Goal: Navigation & Orientation: Find specific page/section

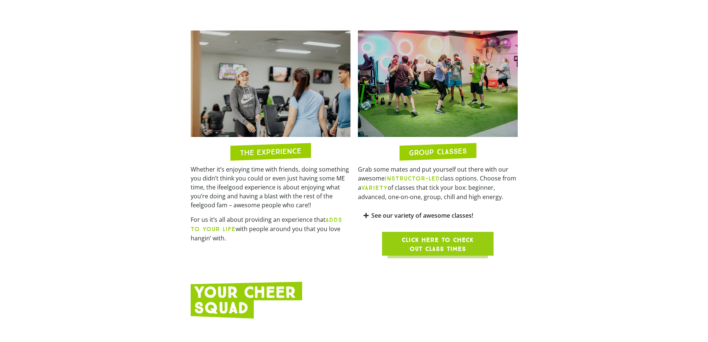
scroll to position [595, 0]
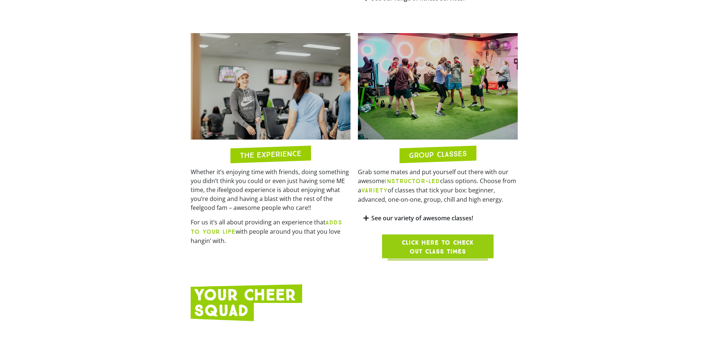
click at [461, 238] on span "Click here to check out class times" at bounding box center [438, 247] width 76 height 18
click at [427, 238] on span "Click here to check out class times" at bounding box center [438, 247] width 76 height 18
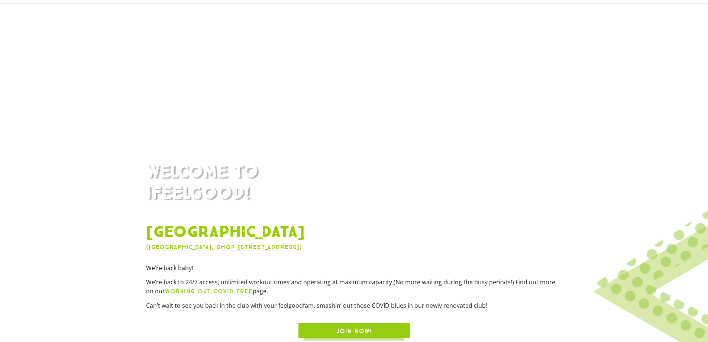
scroll to position [0, 0]
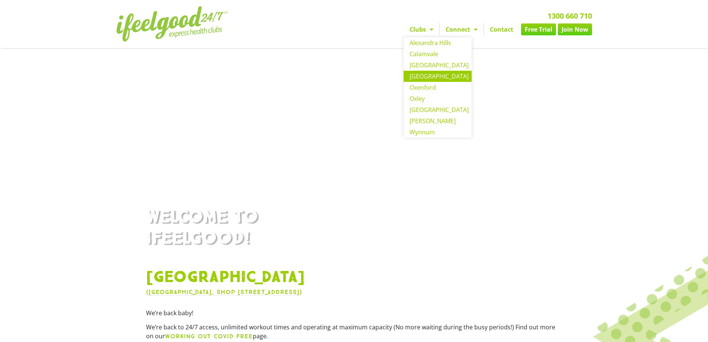
click at [434, 31] on link "Clubs" at bounding box center [422, 29] width 36 height 12
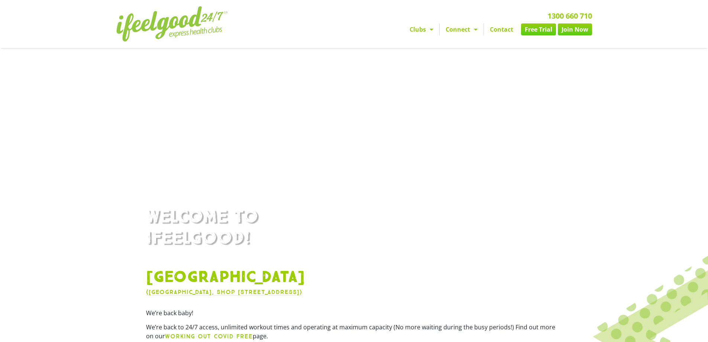
click at [434, 31] on link "Clubs" at bounding box center [422, 29] width 36 height 12
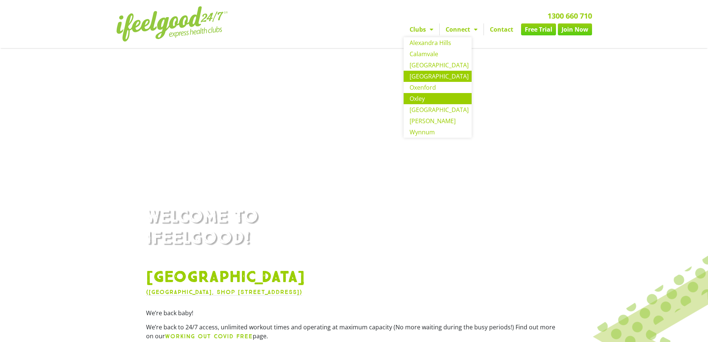
click at [424, 100] on link "Oxley" at bounding box center [438, 98] width 68 height 11
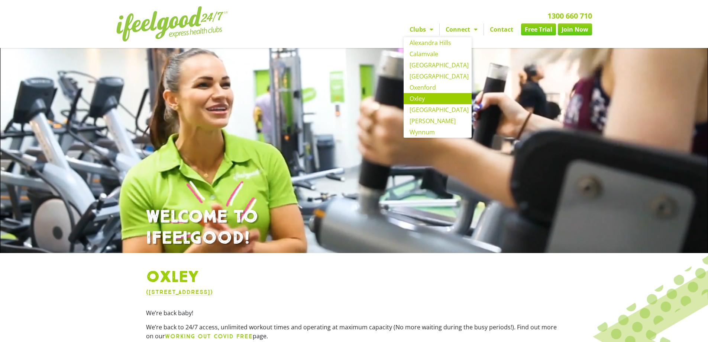
click at [434, 28] on link "Clubs" at bounding box center [422, 29] width 36 height 12
click at [431, 29] on span "Menu" at bounding box center [429, 29] width 7 height 13
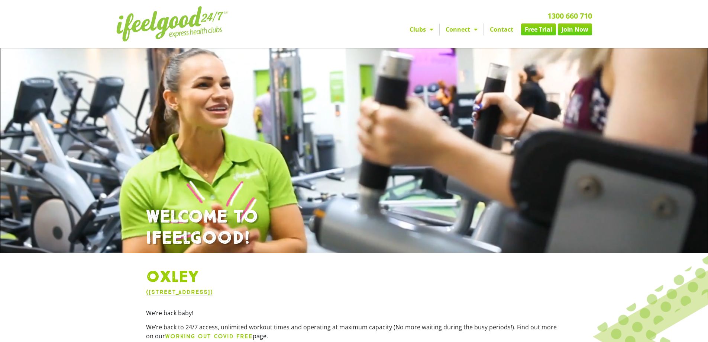
click at [431, 32] on span "Menu" at bounding box center [429, 29] width 7 height 13
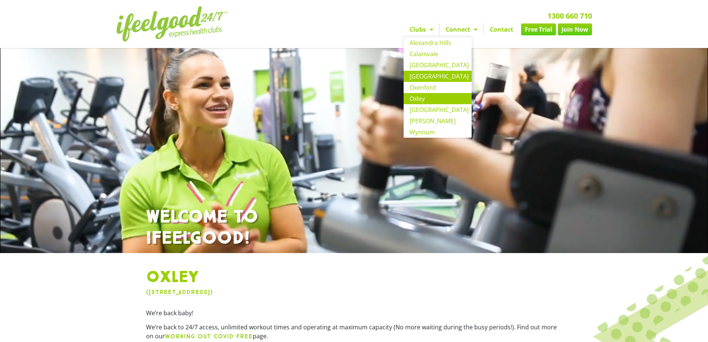
click at [424, 78] on link "[GEOGRAPHIC_DATA]" at bounding box center [438, 76] width 68 height 11
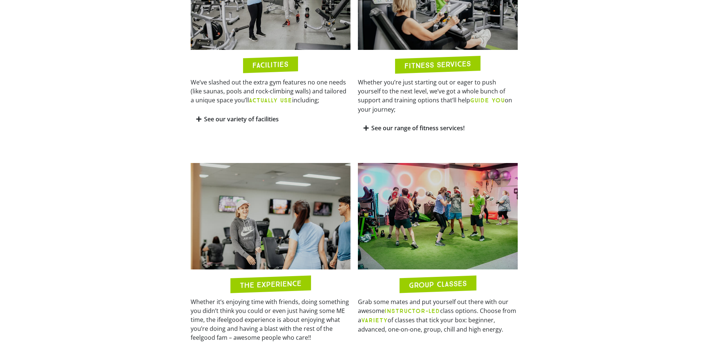
scroll to position [558, 0]
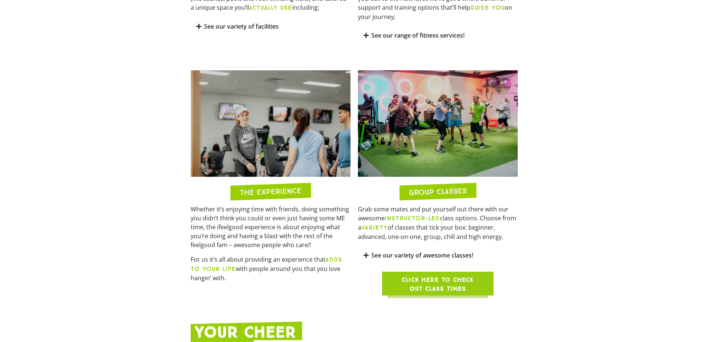
click at [440, 275] on span "Click here to check out class times" at bounding box center [438, 284] width 76 height 18
